Goal: Transaction & Acquisition: Purchase product/service

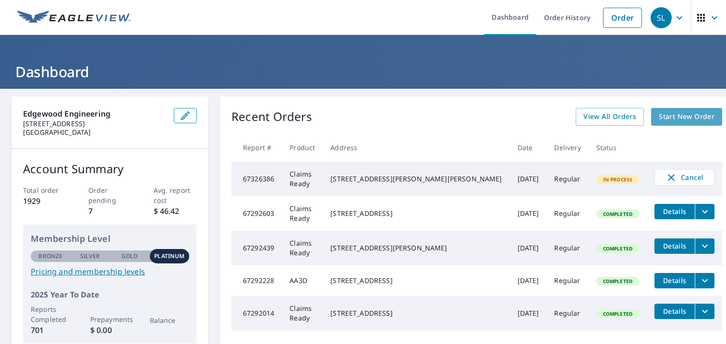
click at [663, 117] on span "Start New Order" at bounding box center [687, 117] width 56 height 12
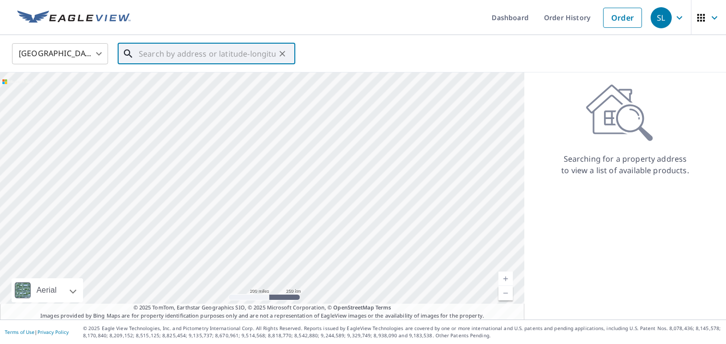
paste input "[STREET_ADDRESS]"
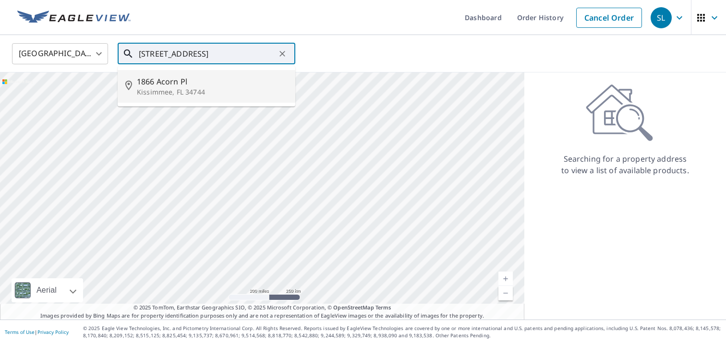
click at [228, 94] on p "Kissimmee, FL 34744" at bounding box center [212, 92] width 151 height 10
type input "[STREET_ADDRESS]"
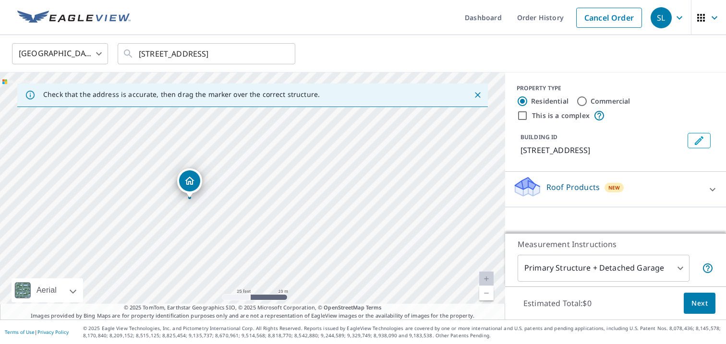
drag, startPoint x: 185, startPoint y: 215, endPoint x: 199, endPoint y: 175, distance: 42.2
drag, startPoint x: 256, startPoint y: 177, endPoint x: 240, endPoint y: 213, distance: 39.4
click at [693, 185] on div "Roof Products New" at bounding box center [607, 189] width 188 height 27
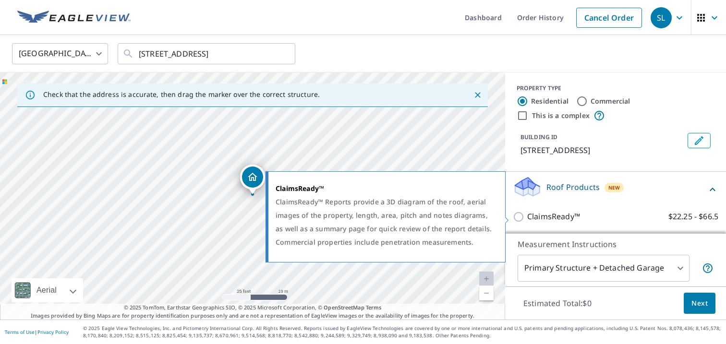
click at [549, 214] on p "ClaimsReady™" at bounding box center [553, 217] width 53 height 12
click at [527, 214] on input "ClaimsReady™ $22.25 - $66.5" at bounding box center [520, 217] width 14 height 12
checkbox input "true"
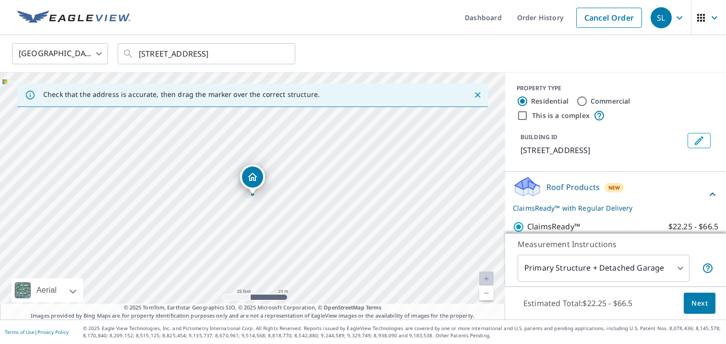
scroll to position [33, 0]
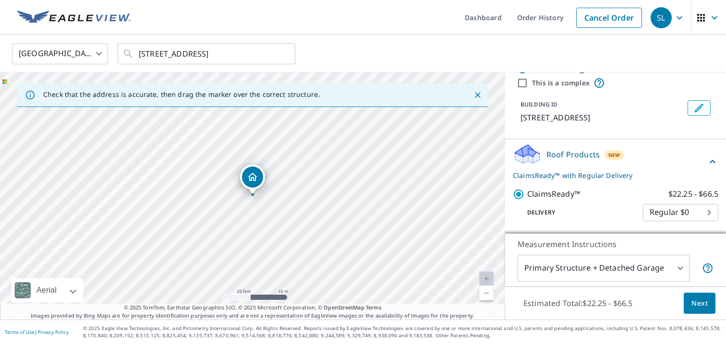
click at [673, 264] on body "SL SL Dashboard Order History Cancel Order SL [GEOGRAPHIC_DATA] [GEOGRAPHIC_DAT…" at bounding box center [363, 172] width 726 height 344
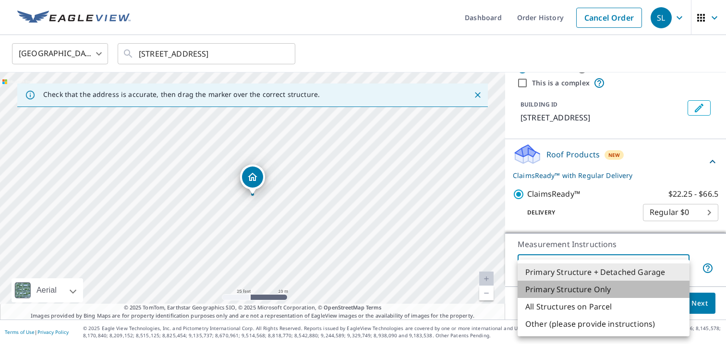
click at [603, 290] on li "Primary Structure Only" at bounding box center [604, 289] width 172 height 17
type input "2"
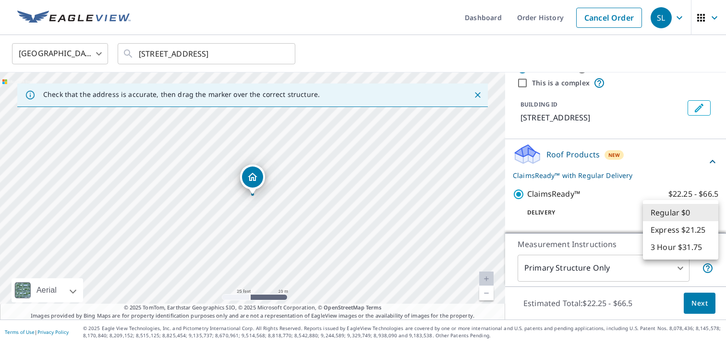
click at [709, 212] on body "SL SL Dashboard Order History Cancel Order SL [GEOGRAPHIC_DATA] [GEOGRAPHIC_DAT…" at bounding box center [363, 172] width 726 height 344
click at [709, 212] on li "Regular $0" at bounding box center [680, 212] width 75 height 17
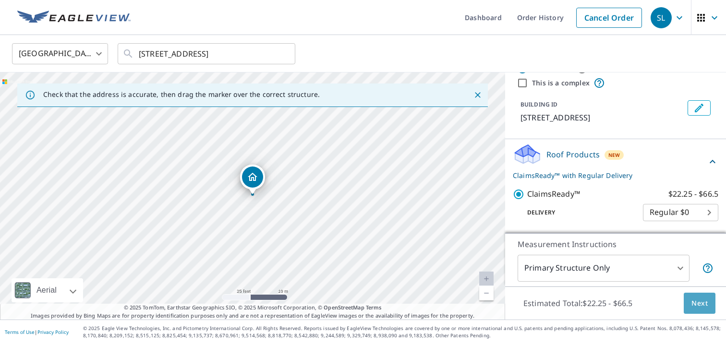
click at [704, 300] on span "Next" at bounding box center [700, 304] width 16 height 12
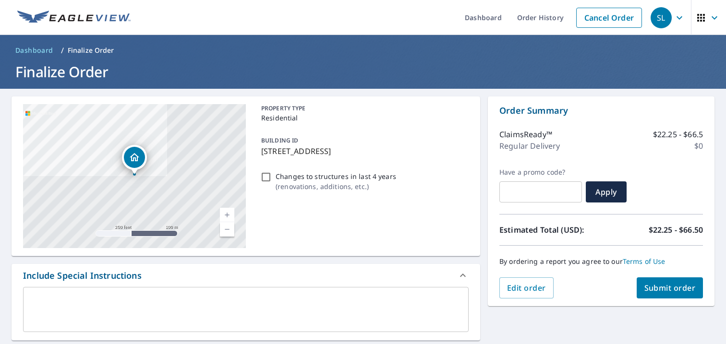
click at [267, 176] on input "Changes to structures in last 4 years ( renovations, additions, etc. )" at bounding box center [266, 177] width 12 height 12
checkbox input "true"
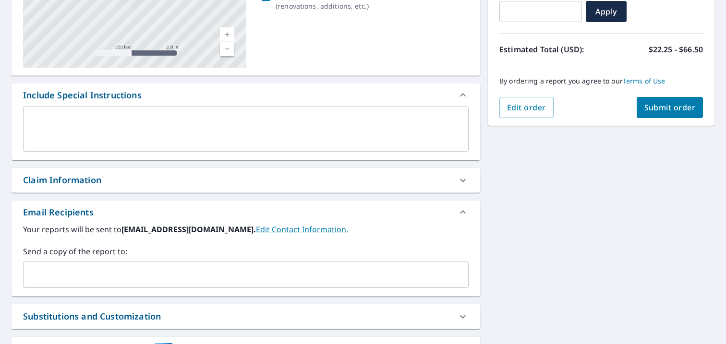
scroll to position [188, 0]
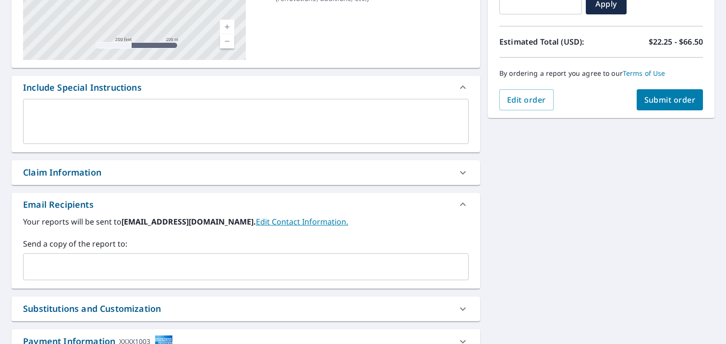
click at [464, 171] on icon at bounding box center [463, 173] width 12 height 12
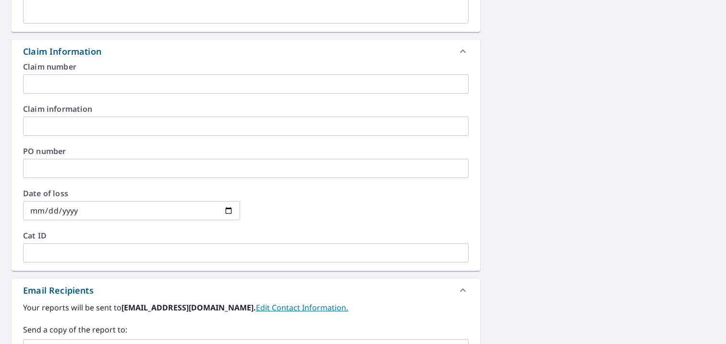
scroll to position [308, 0]
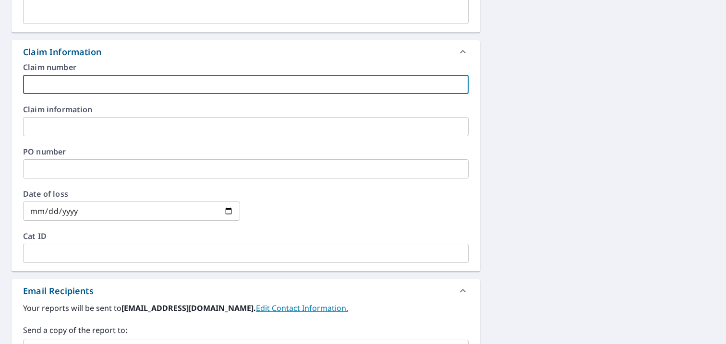
click at [114, 79] on input "text" at bounding box center [246, 84] width 446 height 19
paste input "[PHONE_NUMBER]"
type input "[PHONE_NUMBER]"
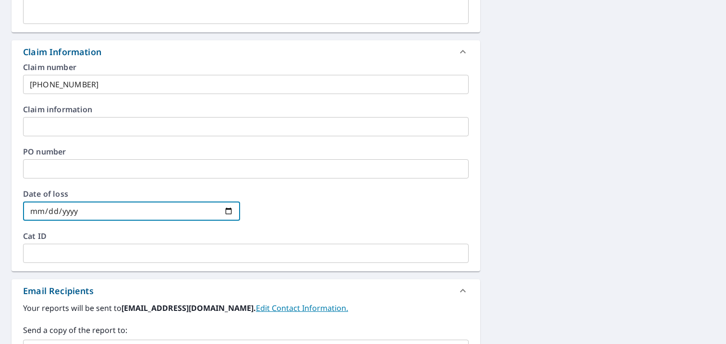
click at [83, 214] on input "date" at bounding box center [131, 211] width 217 height 19
type input "[DATE]"
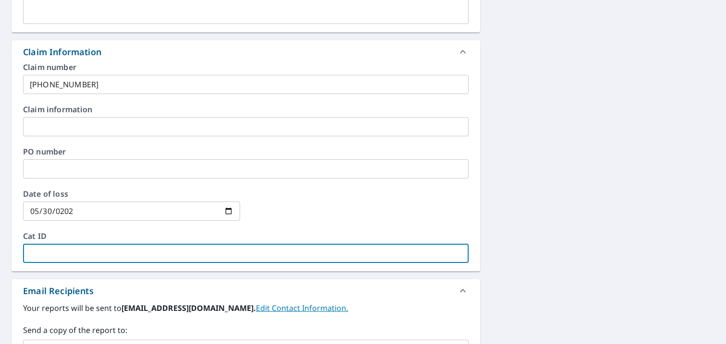
click at [249, 249] on input "text" at bounding box center [246, 253] width 446 height 19
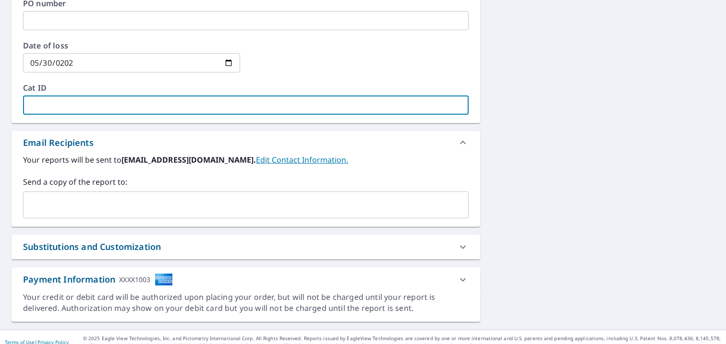
scroll to position [467, 0]
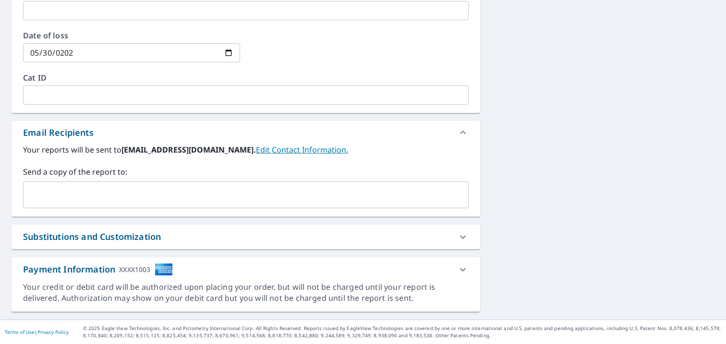
click at [278, 148] on link "Edit Contact Information." at bounding box center [302, 150] width 92 height 11
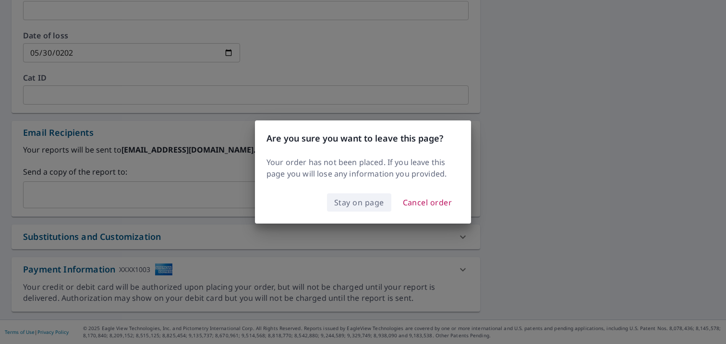
click at [368, 198] on span "Stay on page" at bounding box center [359, 202] width 50 height 13
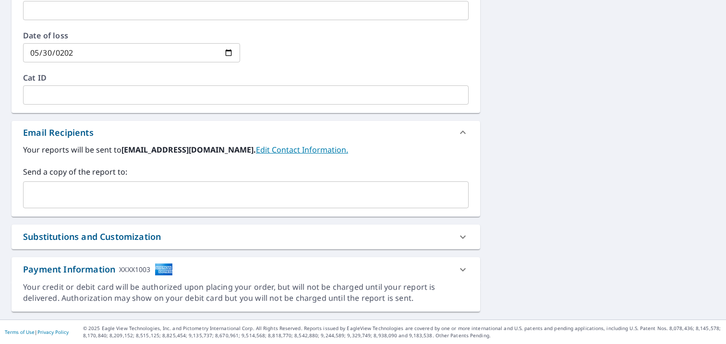
click at [120, 201] on input "text" at bounding box center [238, 195] width 423 height 18
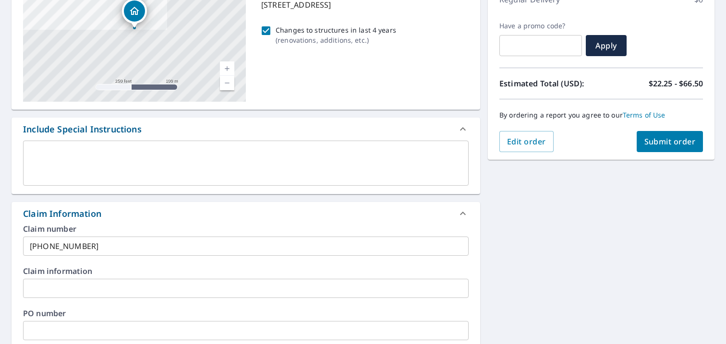
scroll to position [111, 0]
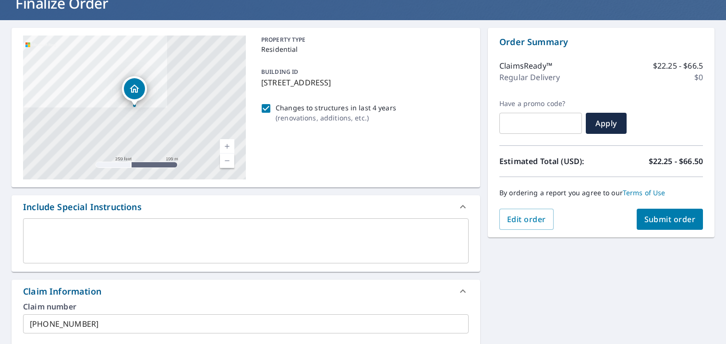
type input "[EMAIL_ADDRESS][DOMAIN_NAME]"
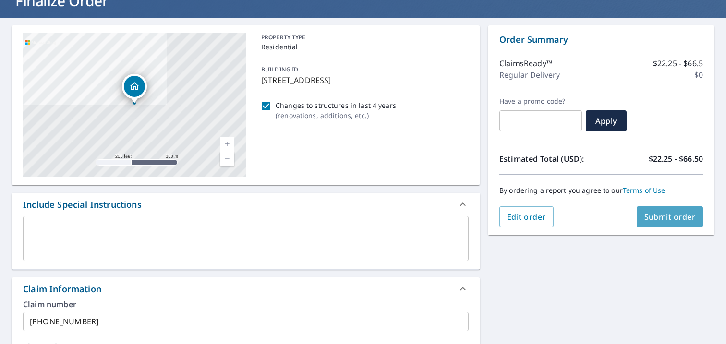
click at [661, 216] on span "Submit order" at bounding box center [670, 217] width 51 height 11
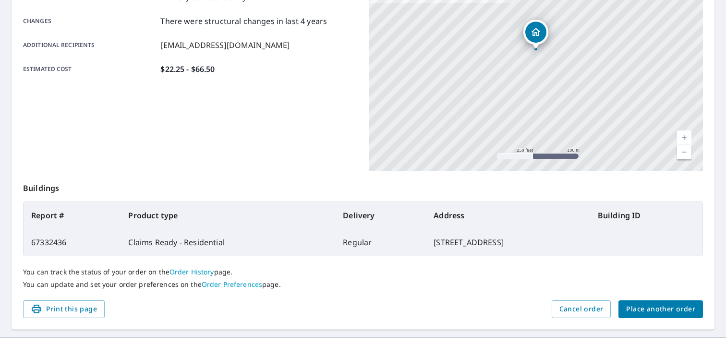
scroll to position [220, 0]
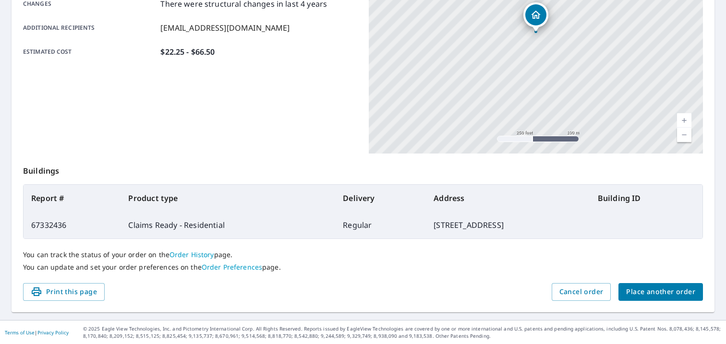
drag, startPoint x: 47, startPoint y: 291, endPoint x: 580, endPoint y: 282, distance: 533.7
click at [47, 291] on span "Print this page" at bounding box center [64, 292] width 66 height 12
